Goal: Transaction & Acquisition: Purchase product/service

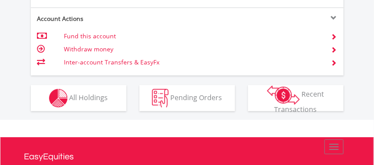
scroll to position [626, 0]
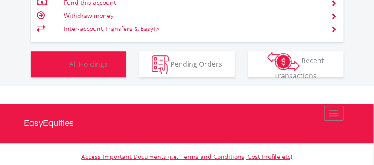
click at [80, 60] on span "All Holdings" at bounding box center [89, 64] width 39 height 10
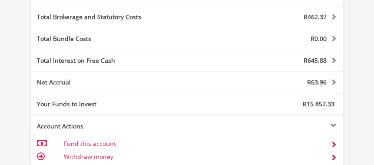
scroll to position [381, 0]
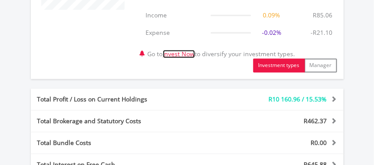
click at [191, 55] on link "Invest Now" at bounding box center [179, 54] width 32 height 8
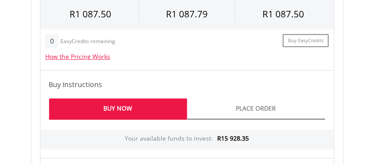
scroll to position [626, 0]
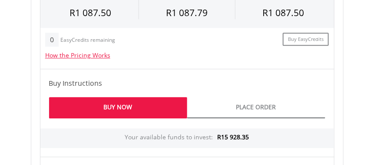
click at [123, 100] on link "Buy Now" at bounding box center [118, 107] width 138 height 21
click at [125, 101] on link "Buy Now" at bounding box center [118, 107] width 138 height 21
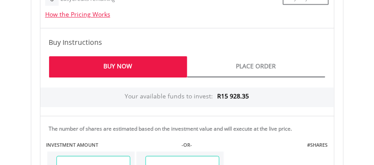
scroll to position [765, 0]
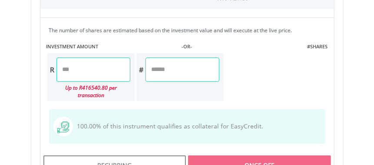
click at [159, 67] on input "number" at bounding box center [183, 69] width 74 height 24
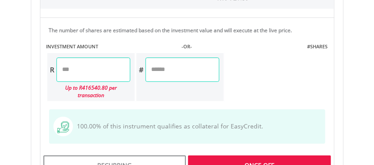
type input "*"
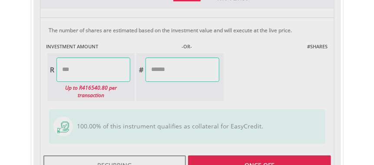
type input "*******"
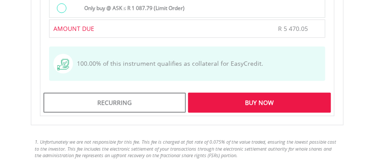
scroll to position [1043, 0]
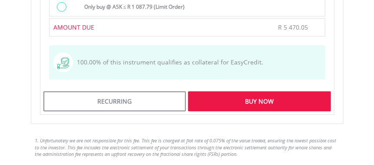
click at [257, 91] on div "Buy Now" at bounding box center [259, 101] width 143 height 20
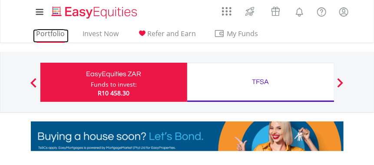
click at [46, 33] on link "Portfolio" at bounding box center [51, 35] width 36 height 13
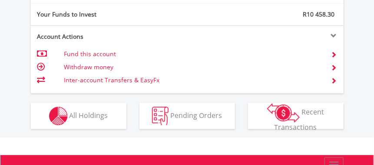
scroll to position [587, 0]
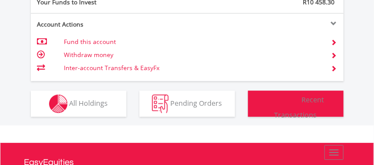
click at [290, 97] on img "button" at bounding box center [283, 100] width 33 height 19
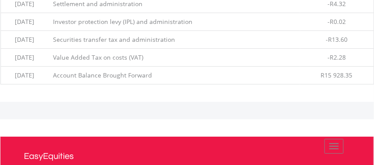
scroll to position [697, 0]
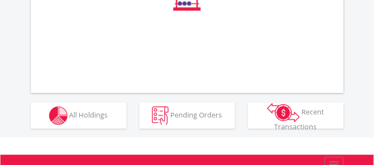
scroll to position [417, 0]
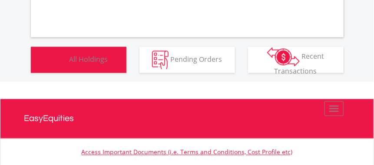
click at [77, 57] on span "All Holdings" at bounding box center [89, 59] width 39 height 10
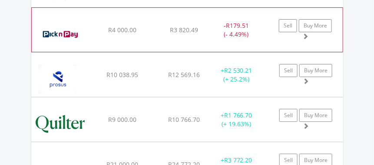
scroll to position [798, 0]
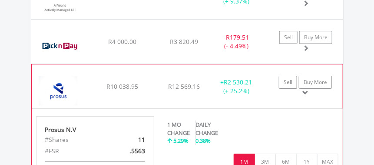
click at [304, 90] on span at bounding box center [306, 93] width 6 height 6
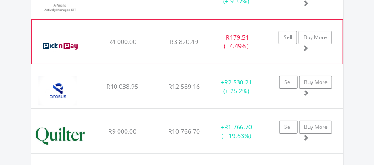
click at [306, 45] on span at bounding box center [306, 48] width 6 height 6
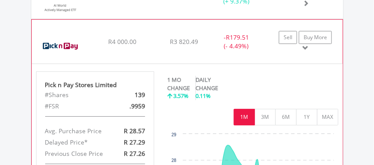
click at [305, 45] on span at bounding box center [306, 48] width 6 height 6
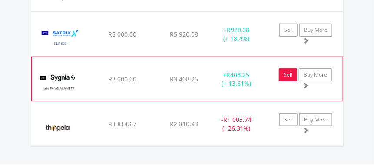
scroll to position [1076, 0]
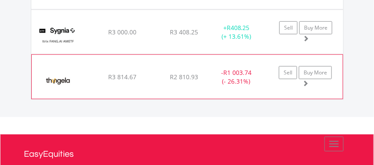
click at [306, 80] on span at bounding box center [306, 83] width 6 height 6
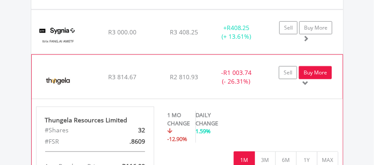
click at [310, 66] on link "Buy More" at bounding box center [315, 72] width 33 height 13
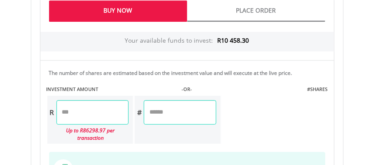
scroll to position [695, 0]
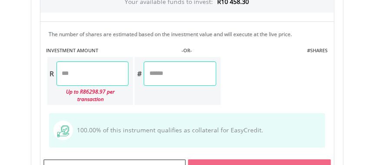
click at [60, 71] on input "number" at bounding box center [93, 73] width 72 height 24
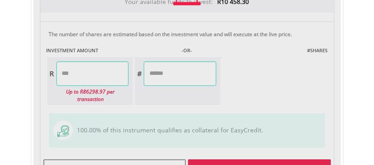
type input "*******"
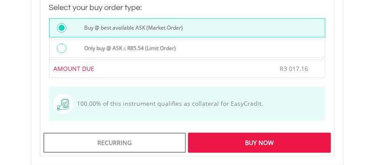
scroll to position [939, 0]
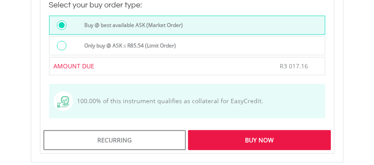
click at [255, 130] on div "Buy Now" at bounding box center [259, 140] width 143 height 20
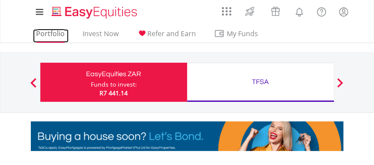
click at [47, 32] on link "Portfolio" at bounding box center [51, 35] width 36 height 13
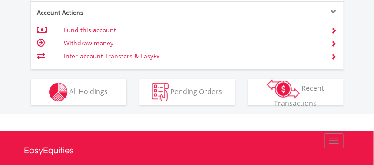
scroll to position [600, 0]
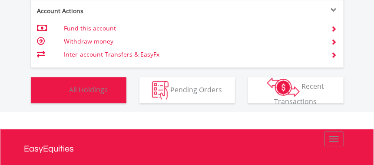
click at [81, 86] on span "All Holdings" at bounding box center [89, 89] width 39 height 10
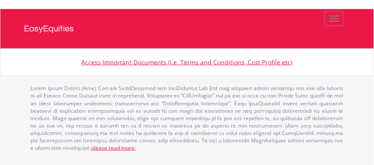
scroll to position [1111, 0]
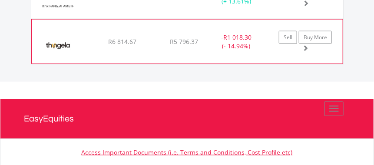
click at [305, 45] on span at bounding box center [306, 48] width 6 height 6
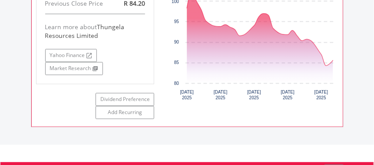
scroll to position [1181, 0]
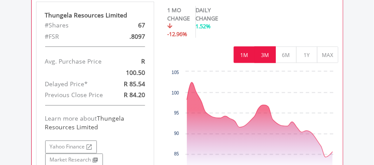
click at [264, 49] on button "3M" at bounding box center [265, 55] width 21 height 17
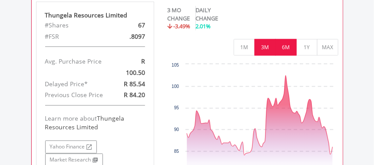
click at [286, 50] on button "6M" at bounding box center [286, 47] width 21 height 17
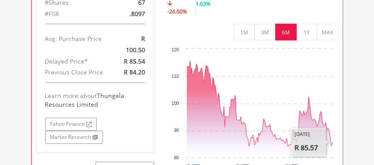
scroll to position [1215, 0]
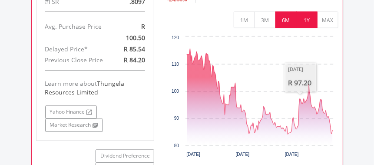
click at [306, 16] on button "1Y" at bounding box center [306, 20] width 21 height 17
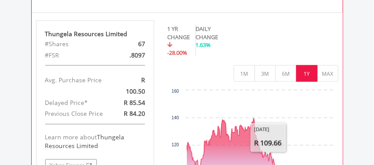
scroll to position [1076, 0]
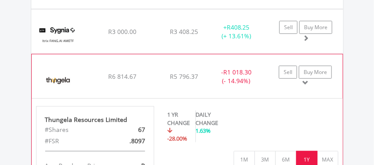
click at [306, 80] on span at bounding box center [306, 83] width 6 height 6
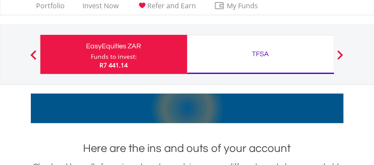
scroll to position [0, 0]
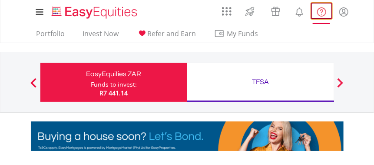
click at [319, 12] on lord-icon "FAQ's and Support" at bounding box center [321, 12] width 11 height 11
